Goal: Navigation & Orientation: Understand site structure

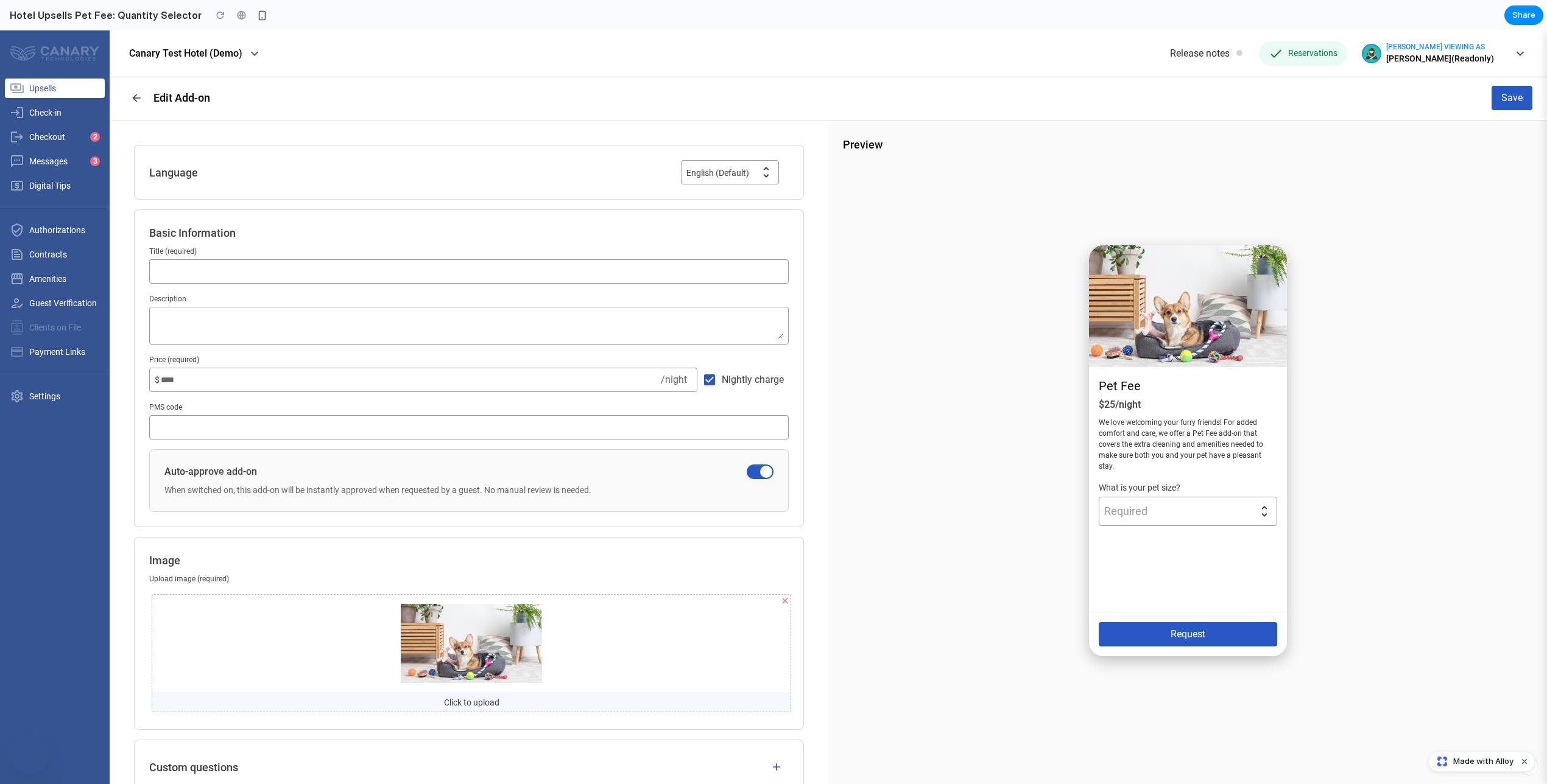
click at [769, 737] on div "Pet Fee $25/night We love welcoming your furry friends! For added comfort and c…" at bounding box center [1187, 468] width 719 height 631
